Goal: Information Seeking & Learning: Learn about a topic

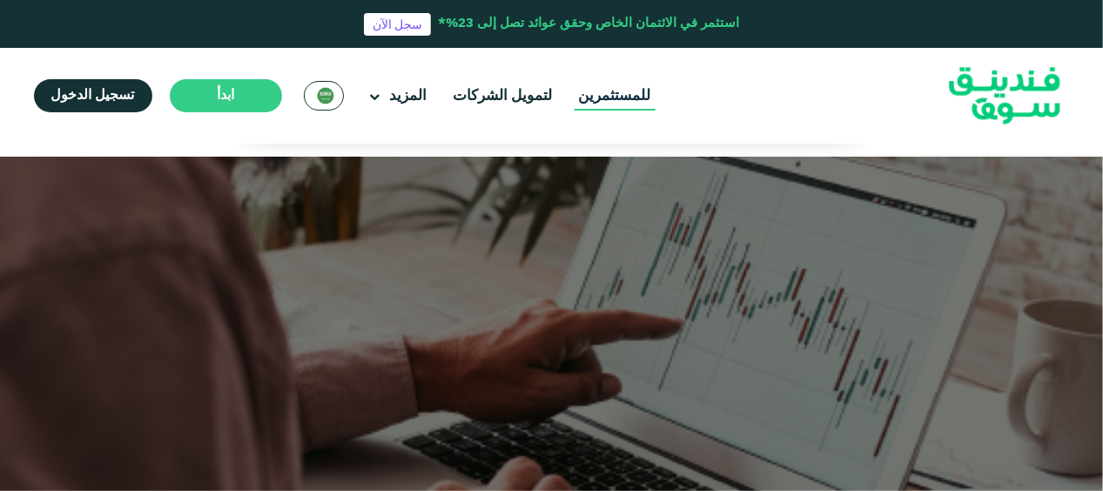
click at [626, 94] on link "للمستثمرين" at bounding box center [614, 96] width 81 height 29
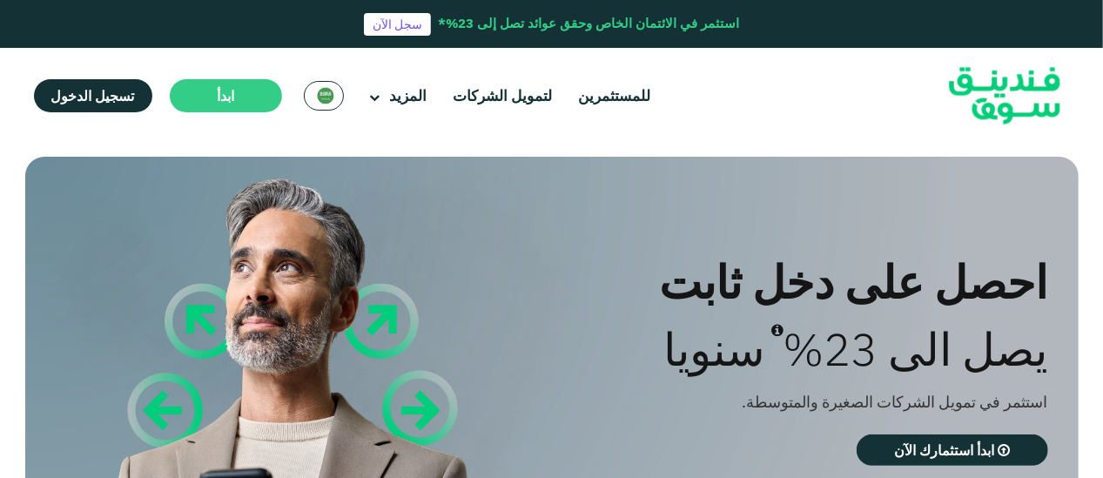
type tc-range-slider "4"
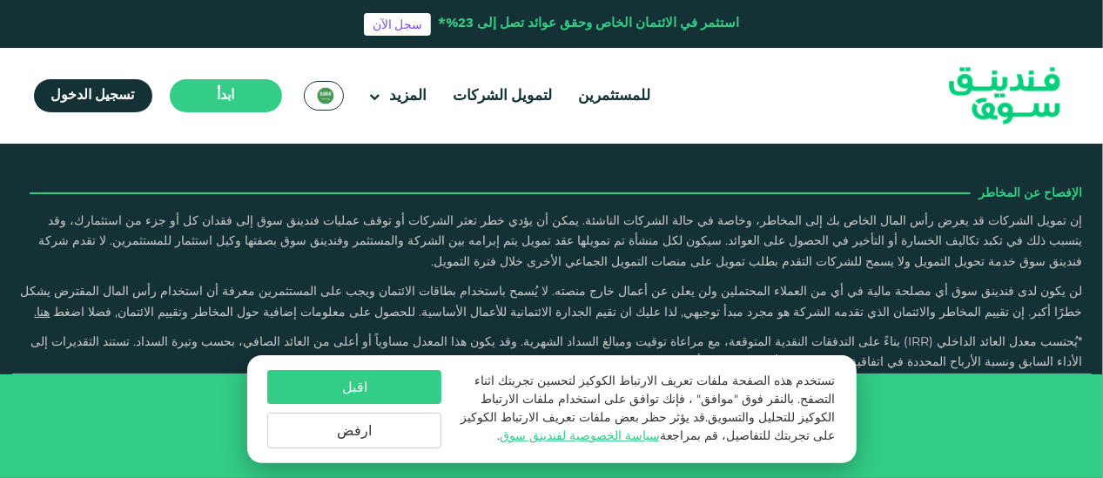
scroll to position [2925, 0]
